Goal: Transaction & Acquisition: Purchase product/service

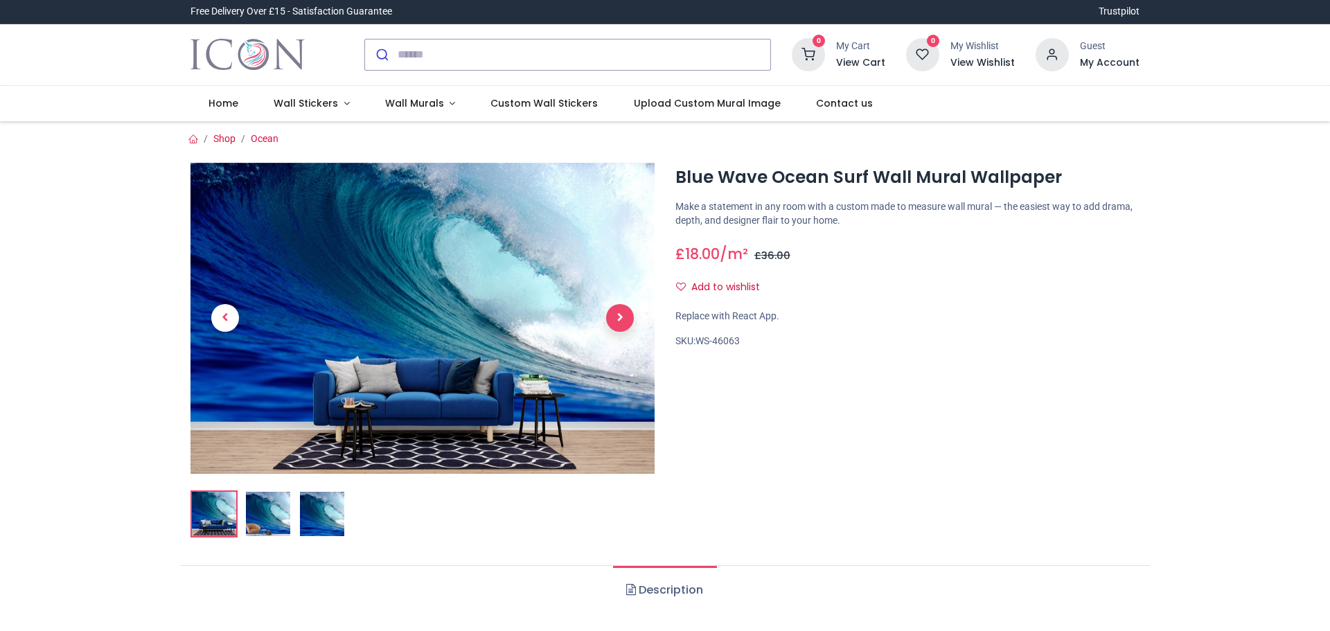
click at [624, 319] on span "Next" at bounding box center [620, 318] width 28 height 28
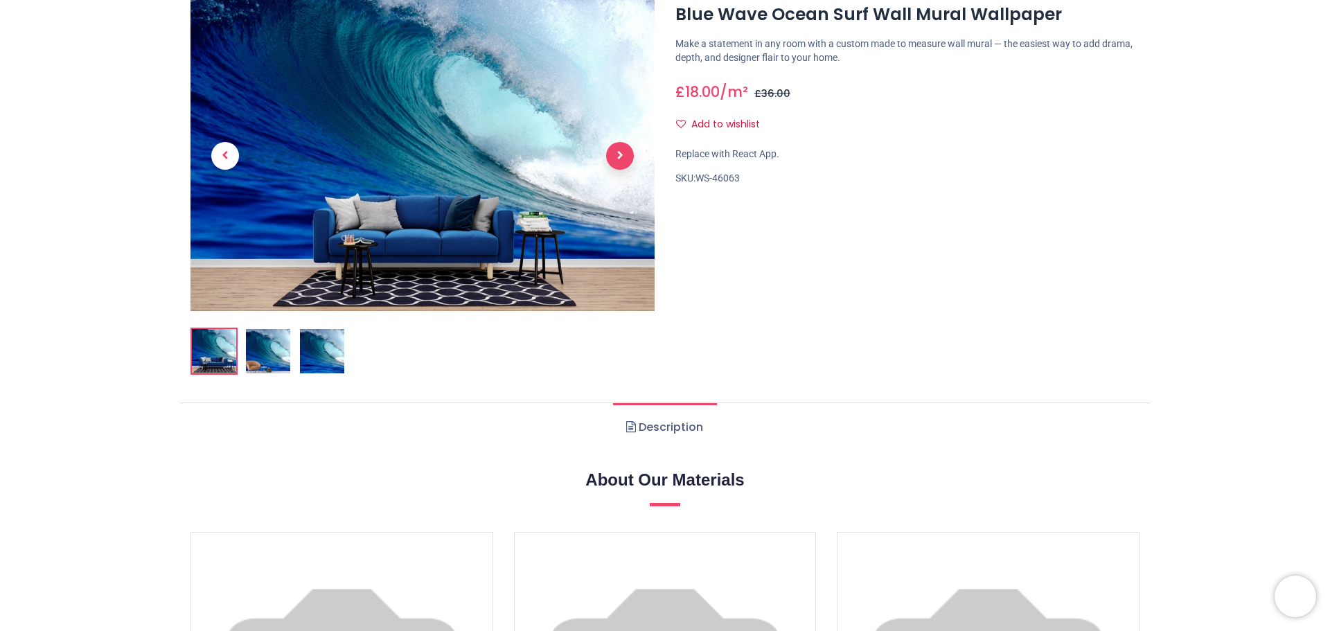
click at [615, 159] on link at bounding box center [619, 155] width 69 height 218
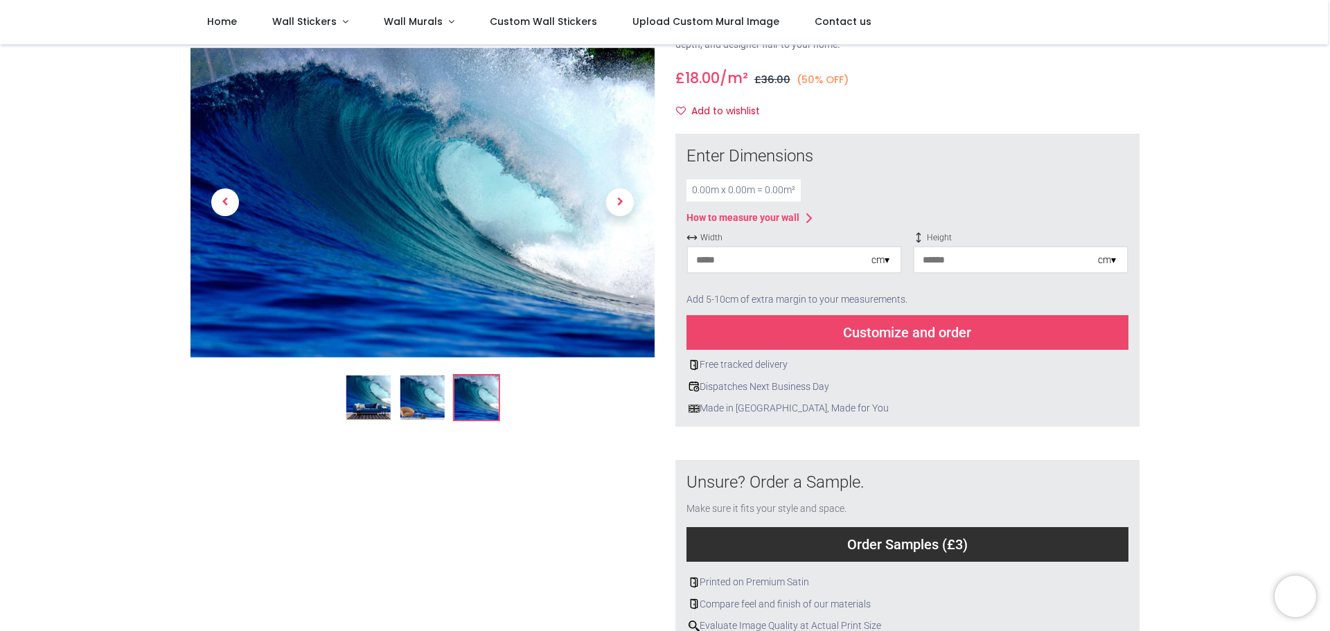
scroll to position [94, 0]
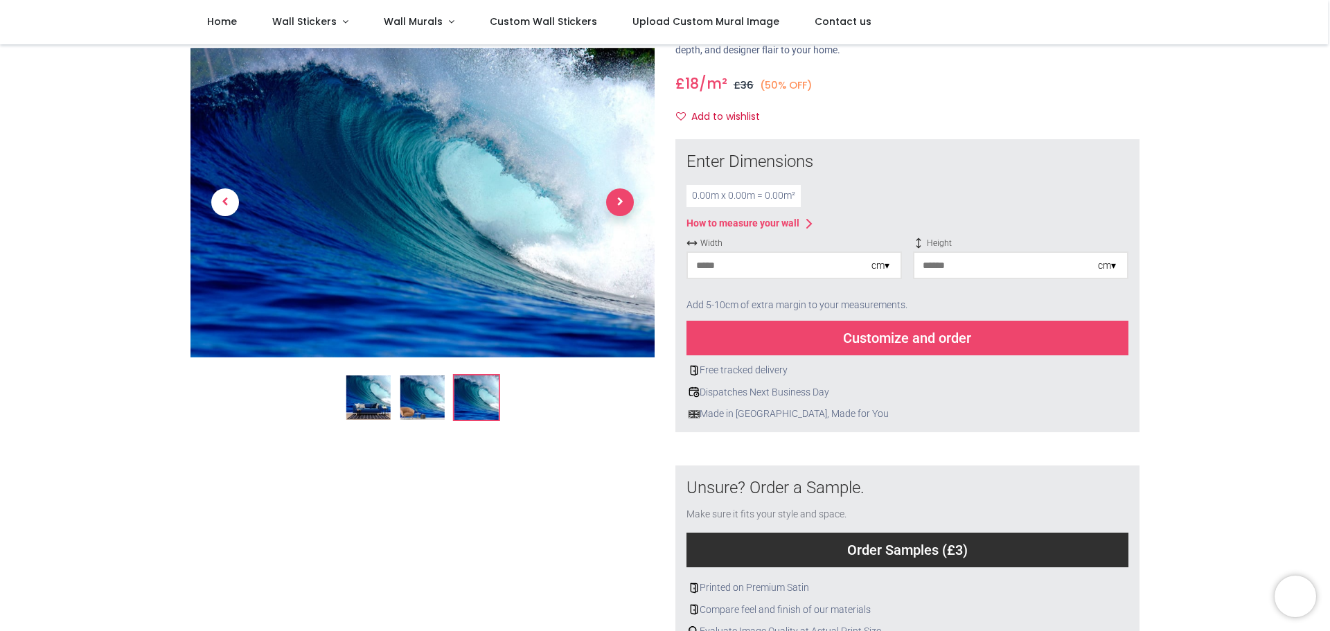
click at [624, 202] on span "Next" at bounding box center [620, 203] width 28 height 28
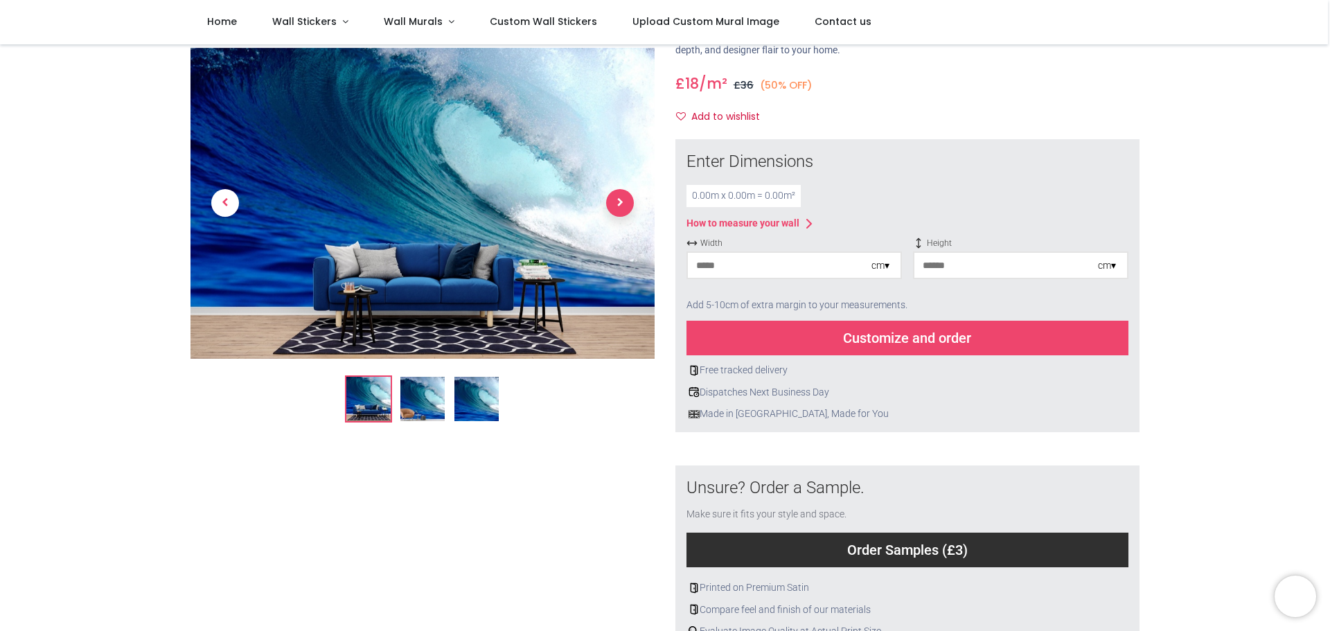
click at [626, 203] on span "Next" at bounding box center [620, 204] width 28 height 28
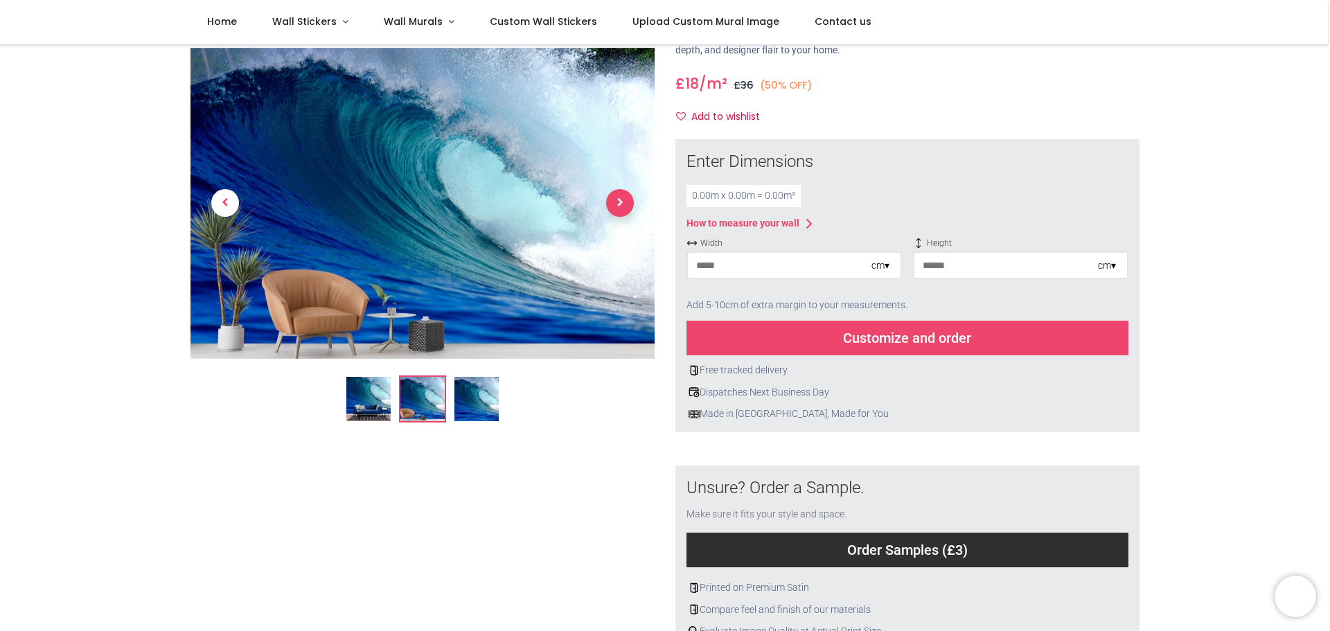
click at [626, 203] on span "Next" at bounding box center [620, 204] width 28 height 28
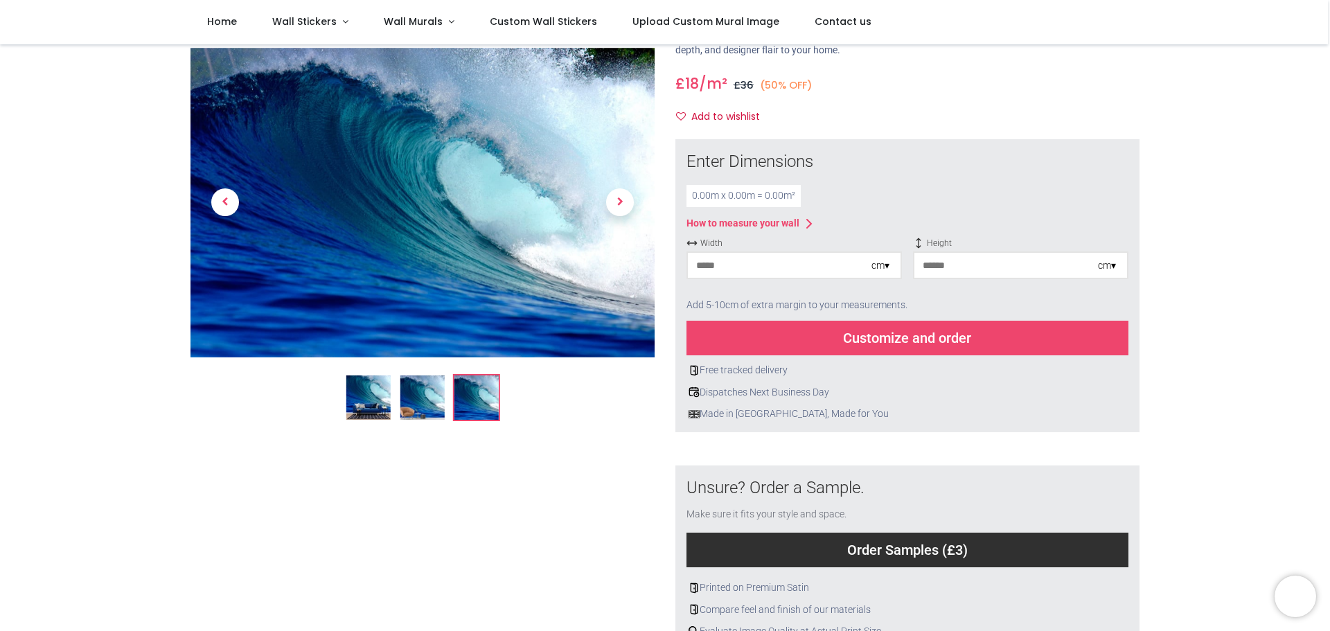
click at [887, 268] on div "cm ▾" at bounding box center [881, 266] width 18 height 14
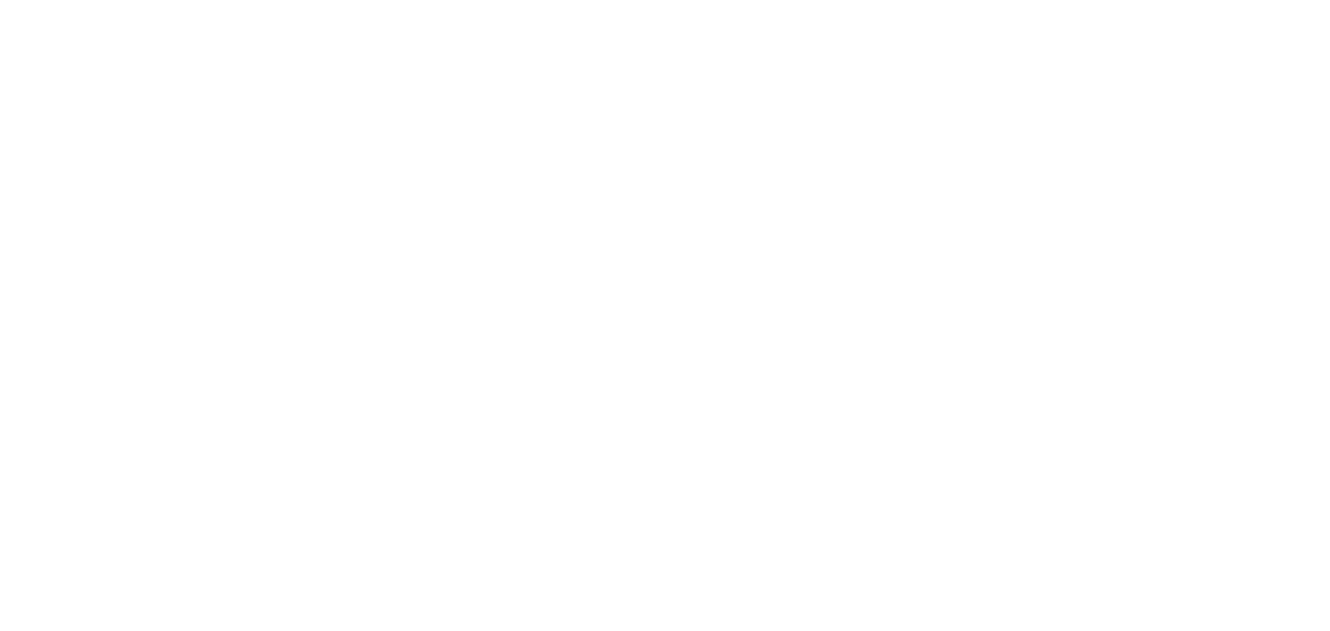
scroll to position [0, 0]
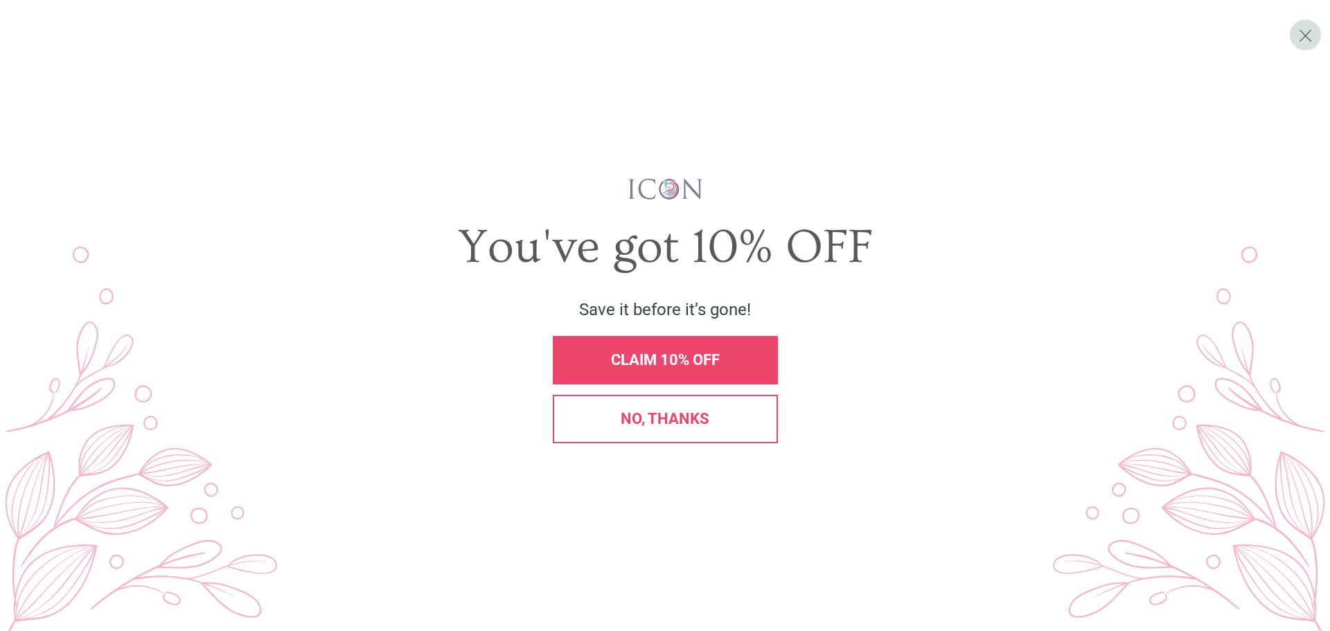
click at [703, 406] on div "No, thanks" at bounding box center [665, 419] width 225 height 49
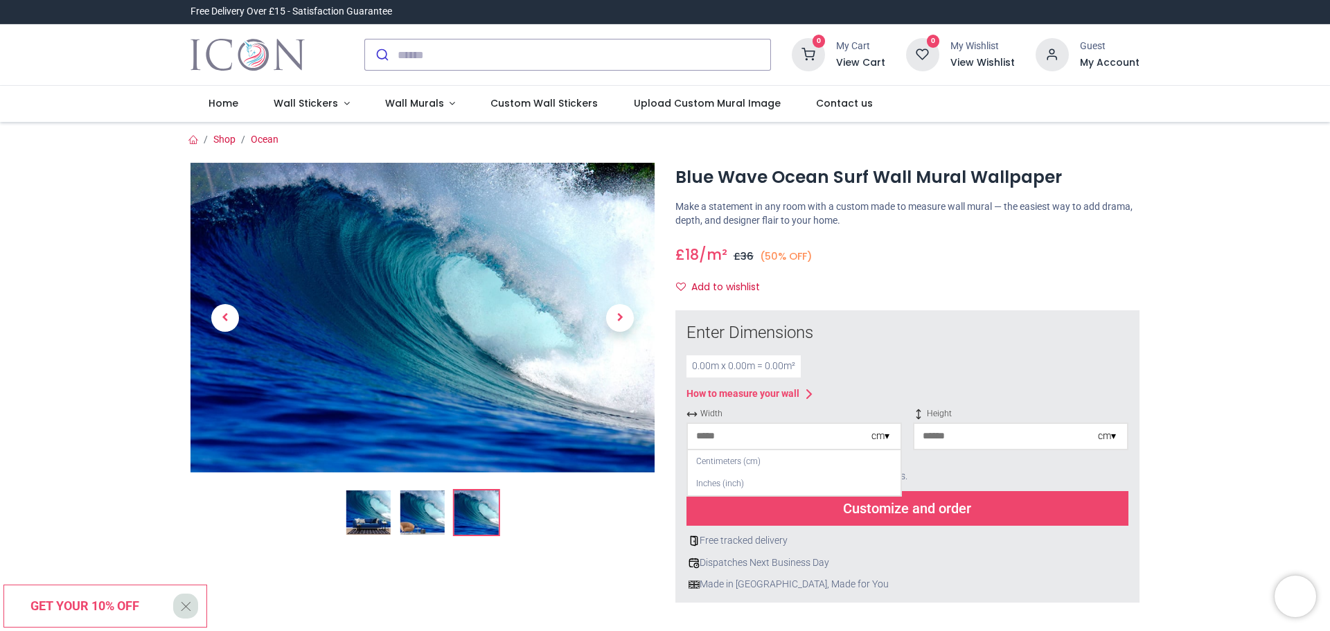
click at [886, 439] on div "cm ▾" at bounding box center [881, 437] width 18 height 14
click at [881, 434] on div "cm ▾" at bounding box center [881, 437] width 18 height 14
click at [764, 486] on div "Inches (inch)" at bounding box center [794, 484] width 213 height 23
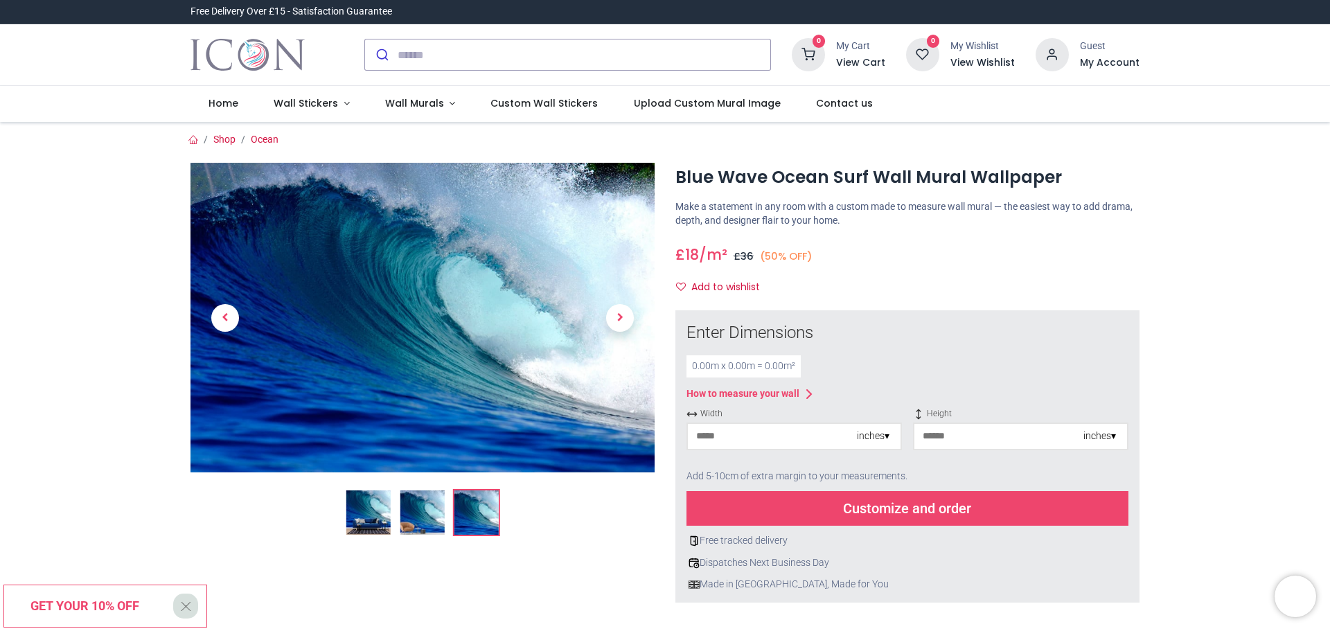
click at [1114, 439] on div "inches ▾" at bounding box center [1100, 437] width 33 height 14
click at [983, 485] on div "Inches (inch)" at bounding box center [1021, 484] width 213 height 23
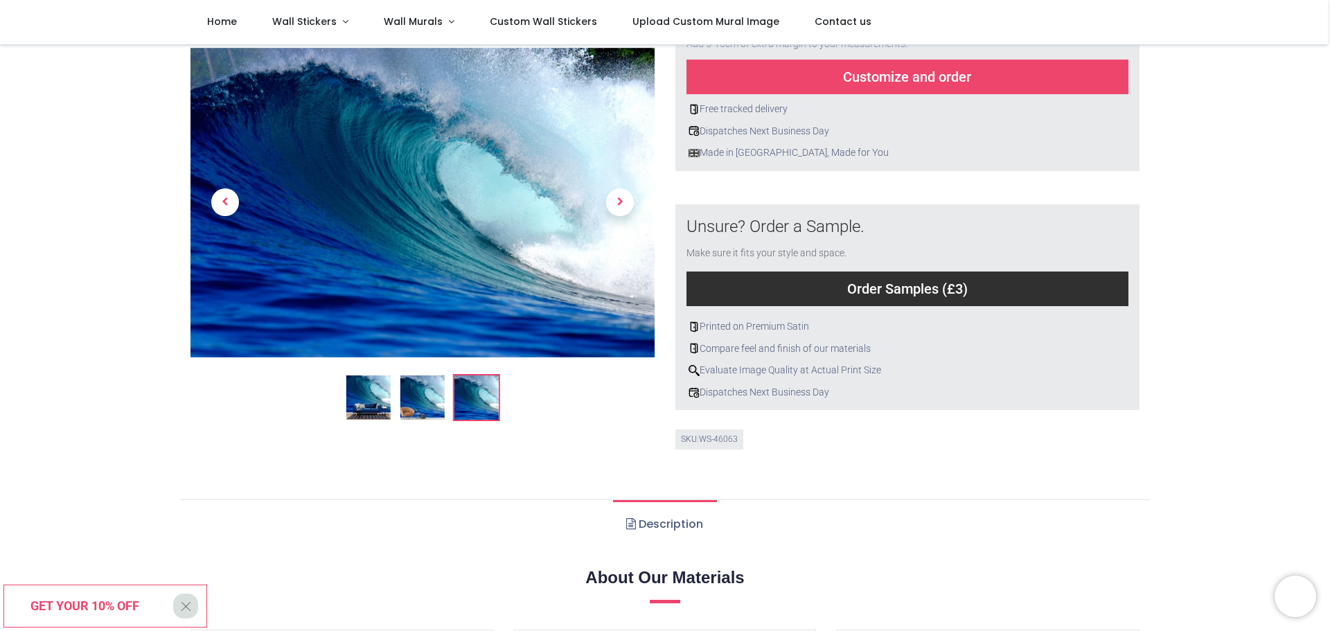
scroll to position [346, 0]
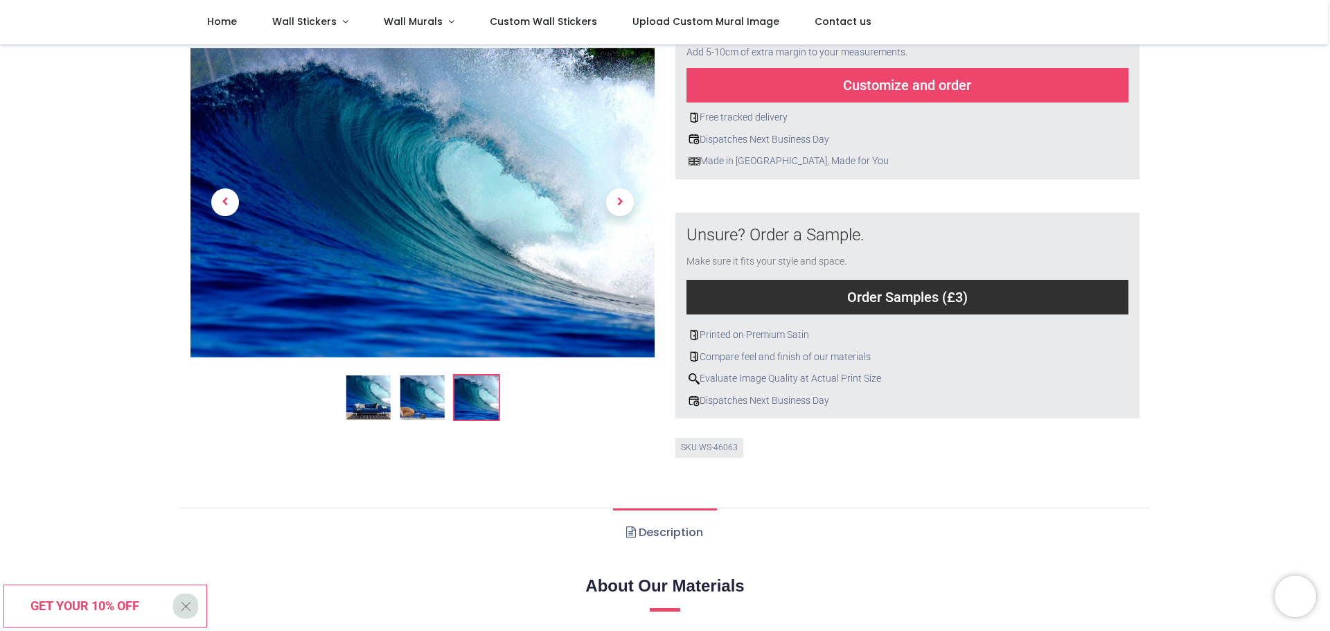
click at [441, 395] on img at bounding box center [422, 398] width 44 height 44
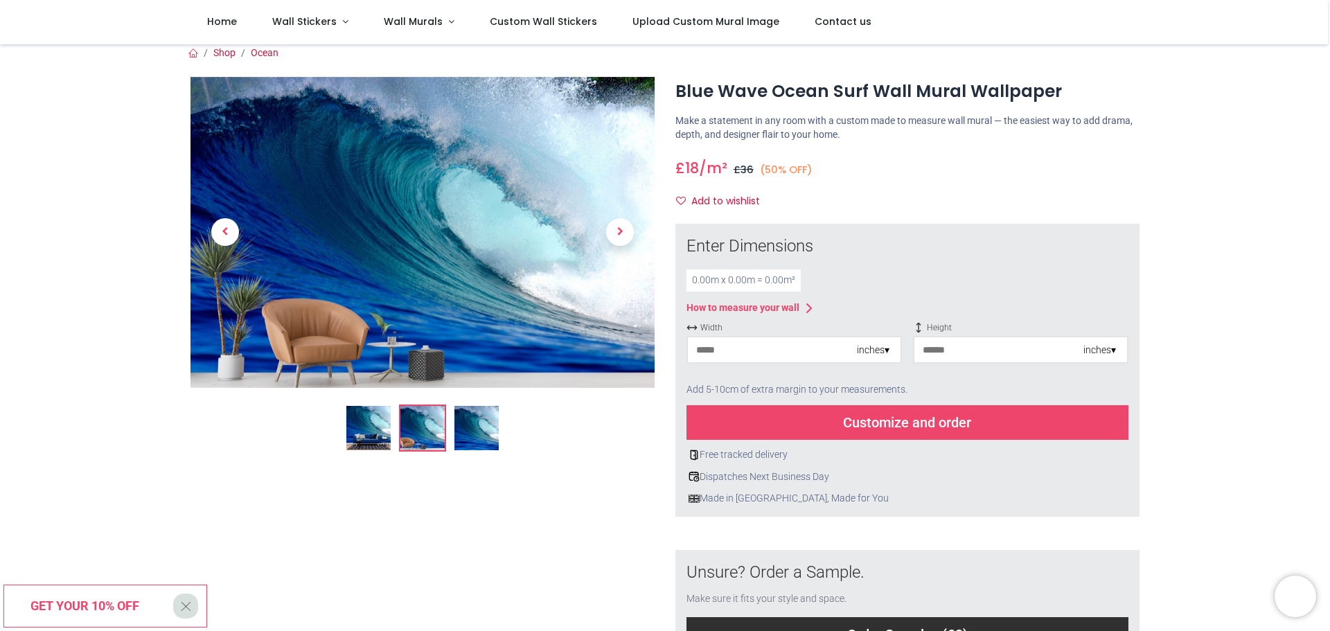
scroll to position [0, 0]
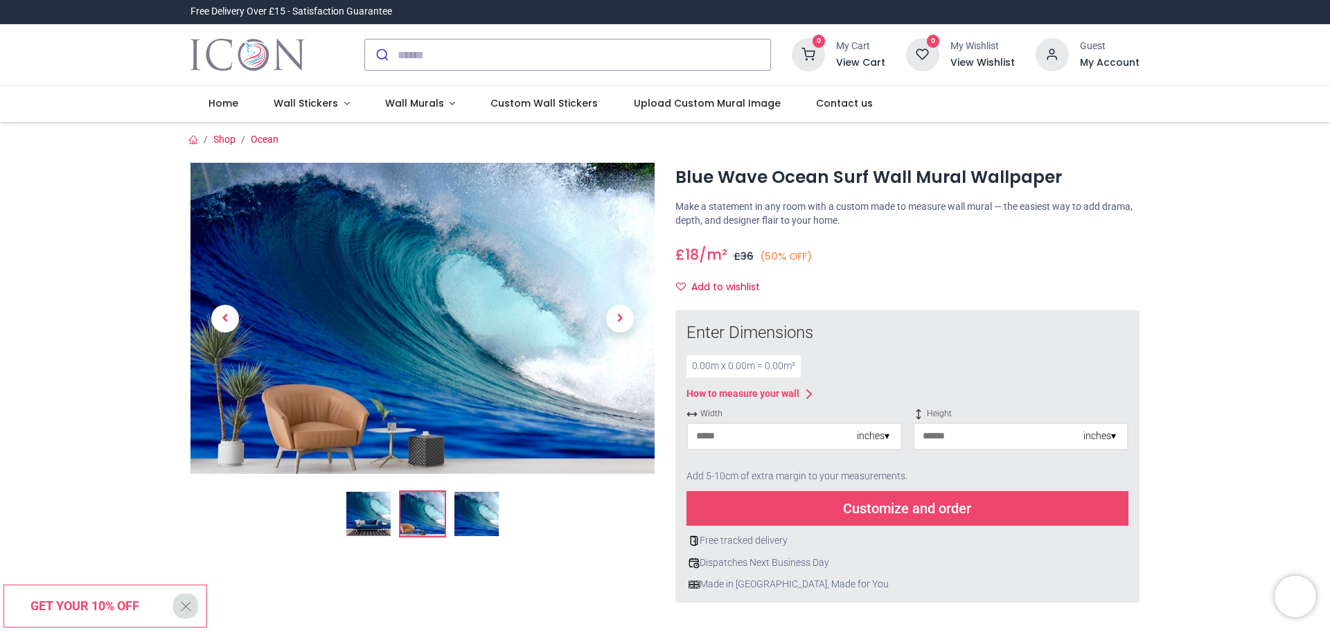
click at [709, 367] on div "0.00 m x 0.00 m = 0.00 m²" at bounding box center [744, 366] width 114 height 22
click at [701, 365] on div "0.00 m x 0.00 m = 0.00 m²" at bounding box center [744, 366] width 114 height 22
click at [698, 371] on div "0.00 m x 0.00 m = 0.00 m²" at bounding box center [744, 366] width 114 height 22
click at [695, 367] on div "0.00 m x 0.00 m = 0.00 m²" at bounding box center [744, 366] width 114 height 22
click at [698, 369] on div "0.00 m x 0.00 m = 0.00 m²" at bounding box center [744, 366] width 114 height 22
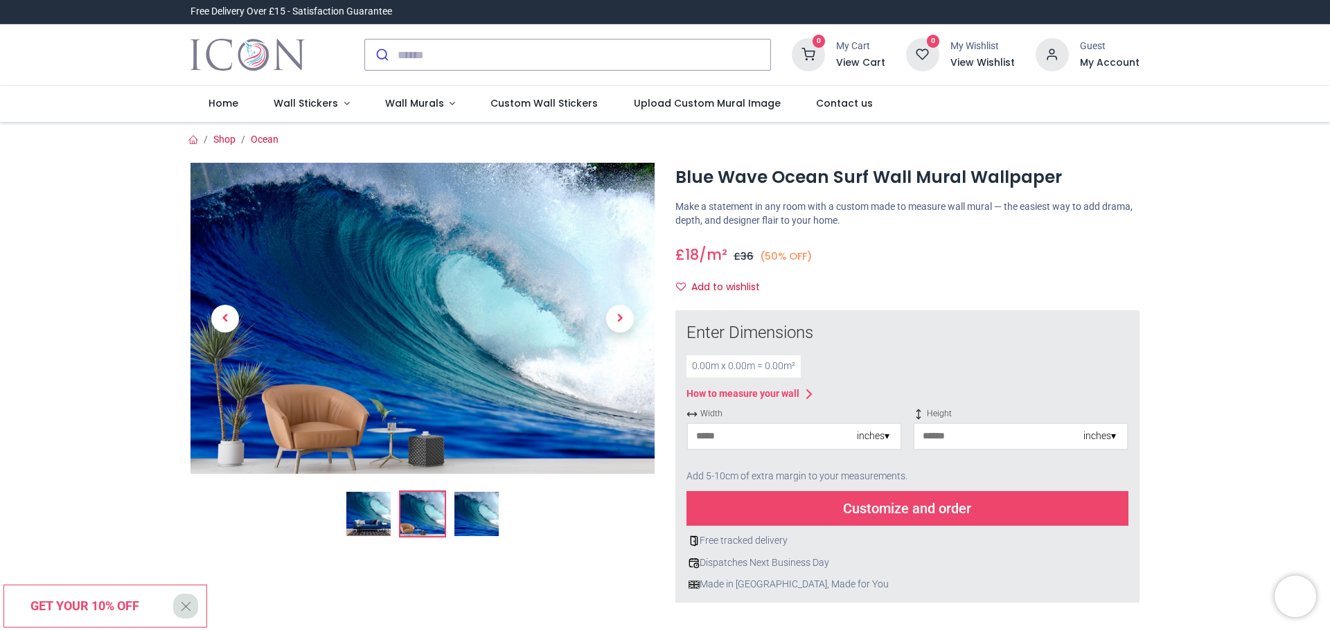
click at [698, 369] on div "0.00 m x 0.00 m = 0.00 m²" at bounding box center [744, 366] width 114 height 22
click at [702, 368] on div "0.00 m x 0.00 m = 0.00 m²" at bounding box center [744, 366] width 114 height 22
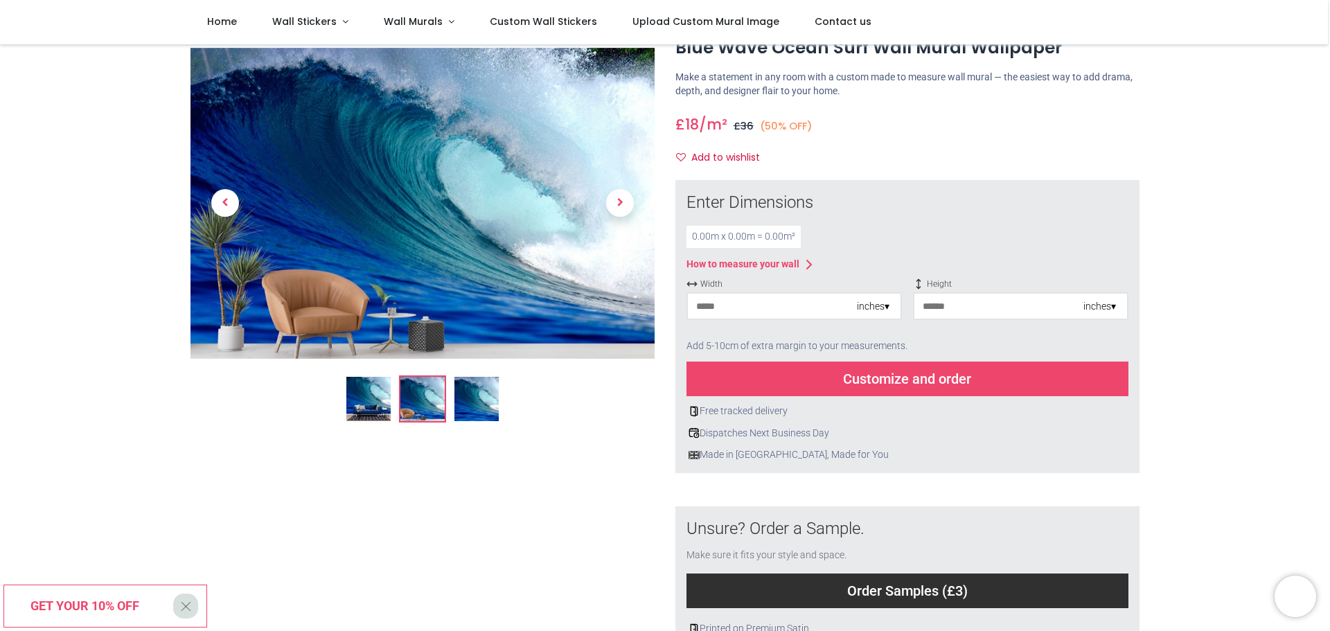
scroll to position [139, 0]
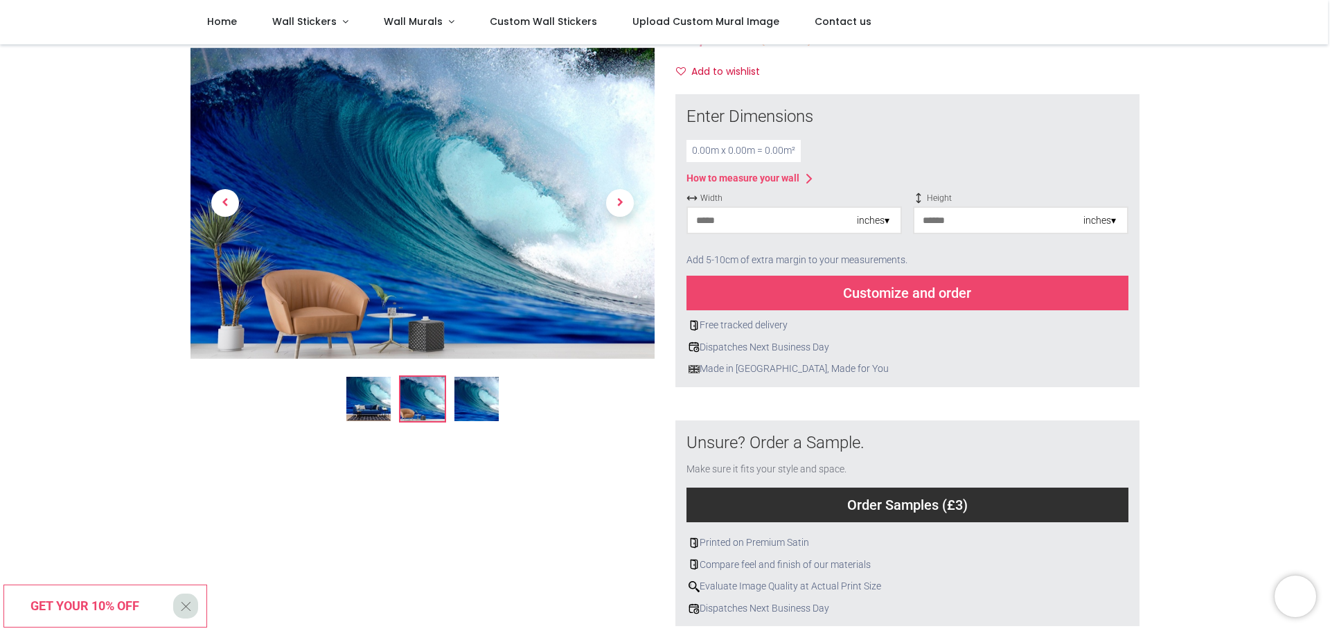
click at [946, 295] on div "Customize and order" at bounding box center [908, 293] width 442 height 35
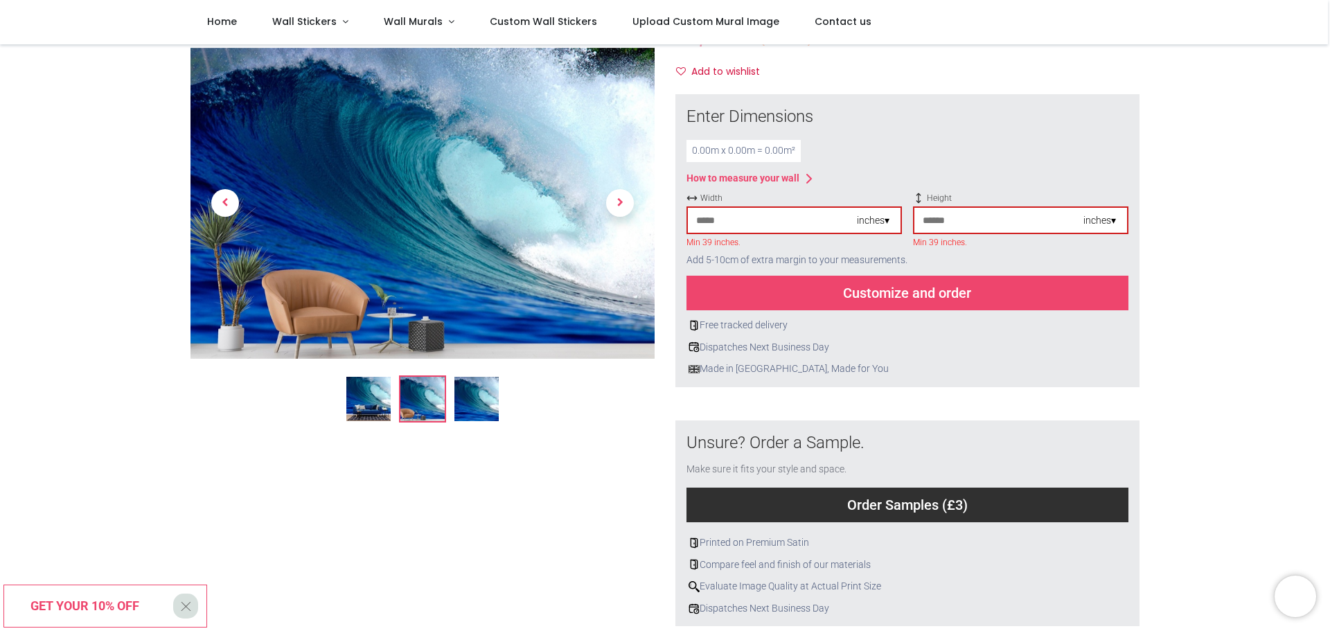
click at [735, 226] on input "number" at bounding box center [772, 220] width 169 height 25
type input "**"
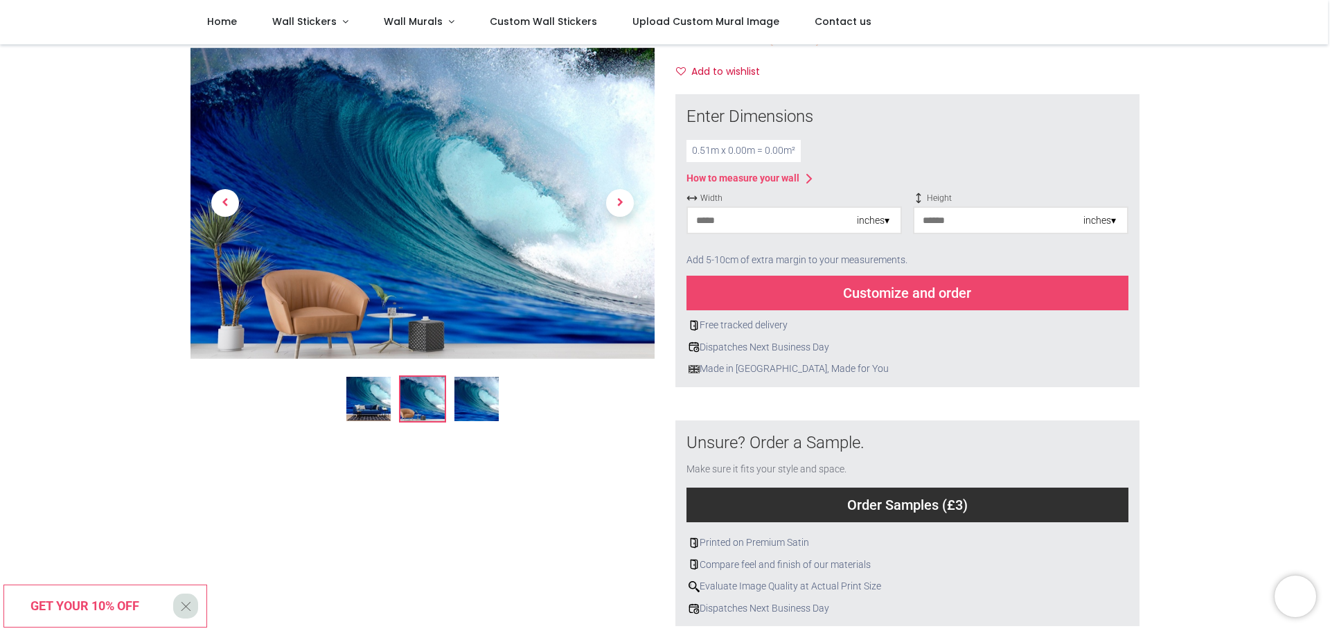
click at [991, 227] on input "number" at bounding box center [999, 220] width 169 height 25
type input "*"
click at [940, 288] on div "Customize and order" at bounding box center [908, 293] width 442 height 35
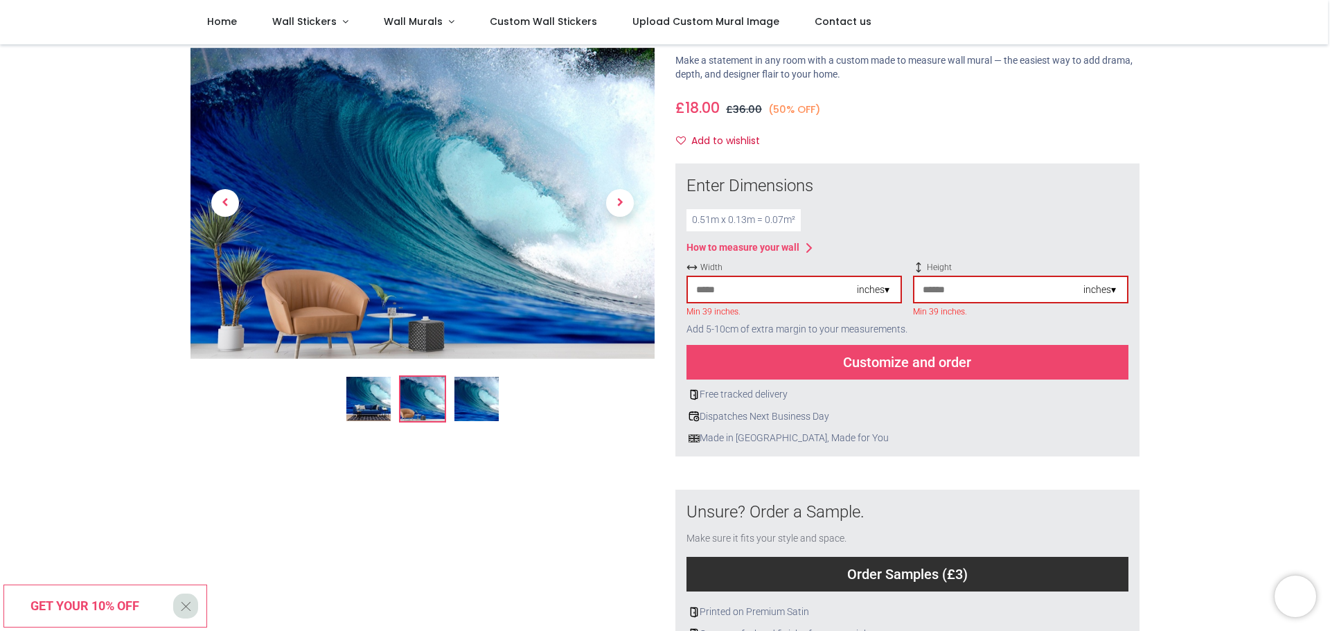
scroll to position [0, 0]
